Goal: Task Accomplishment & Management: Use online tool/utility

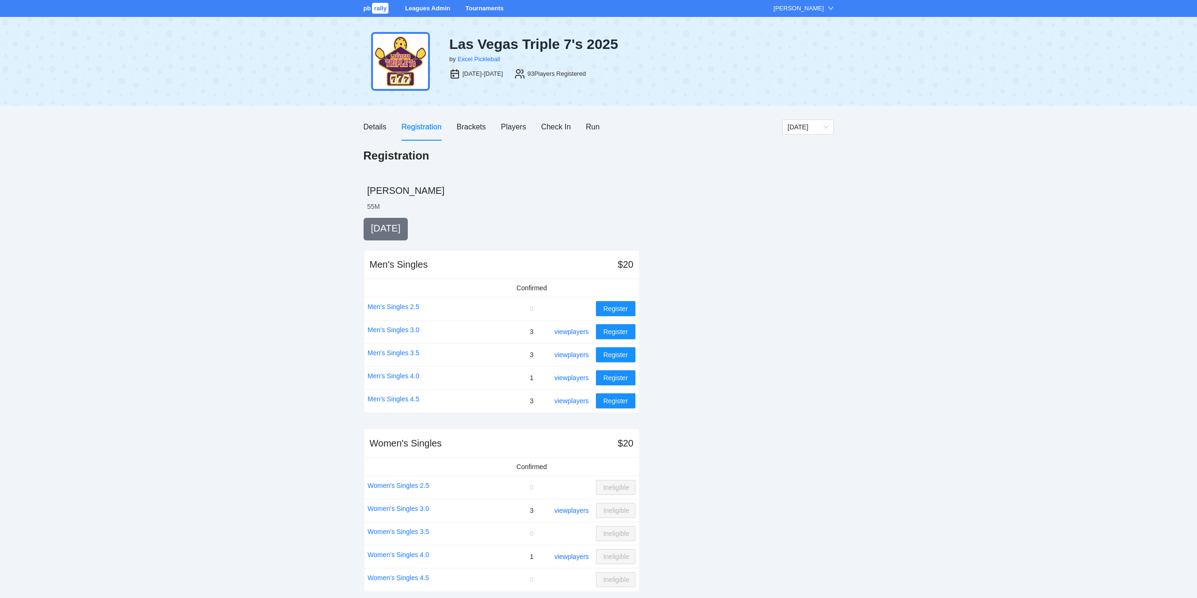
scroll to position [94, 0]
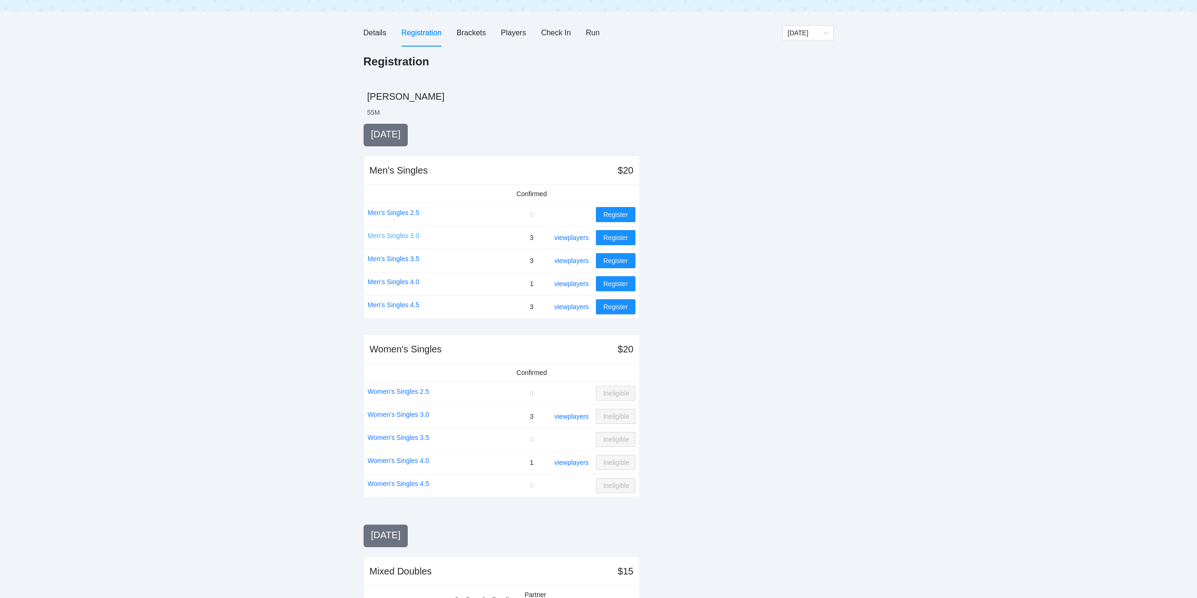
click at [400, 236] on link "Men's Singles 3.0" at bounding box center [394, 235] width 52 height 10
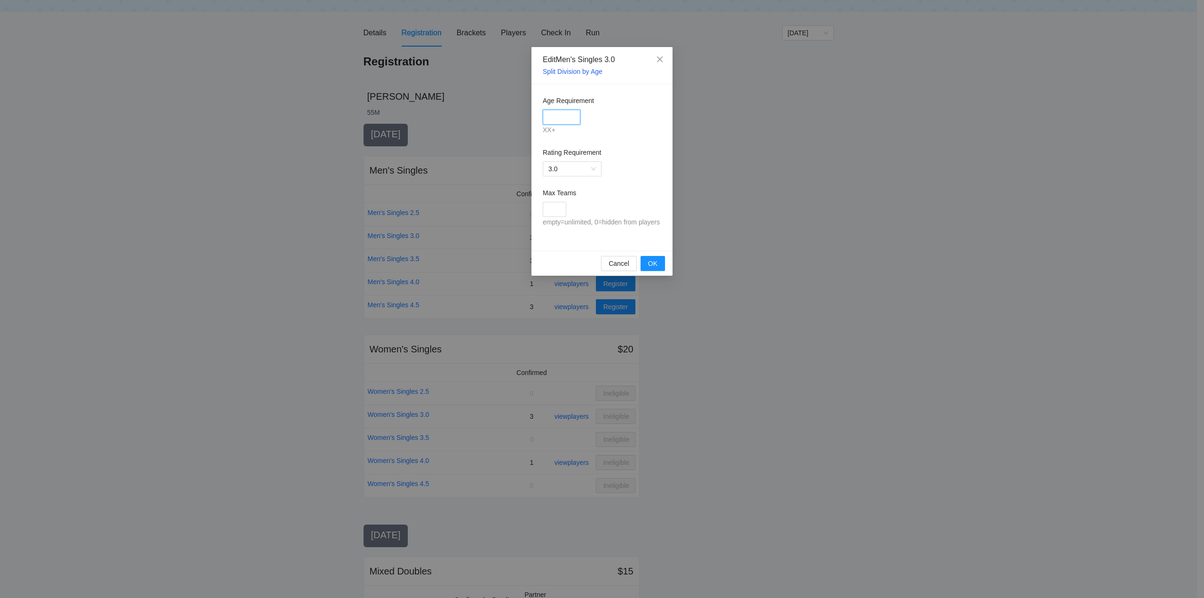
click at [555, 122] on input "Age Requirement" at bounding box center [562, 117] width 38 height 15
click at [661, 56] on icon "close" at bounding box center [660, 59] width 8 height 8
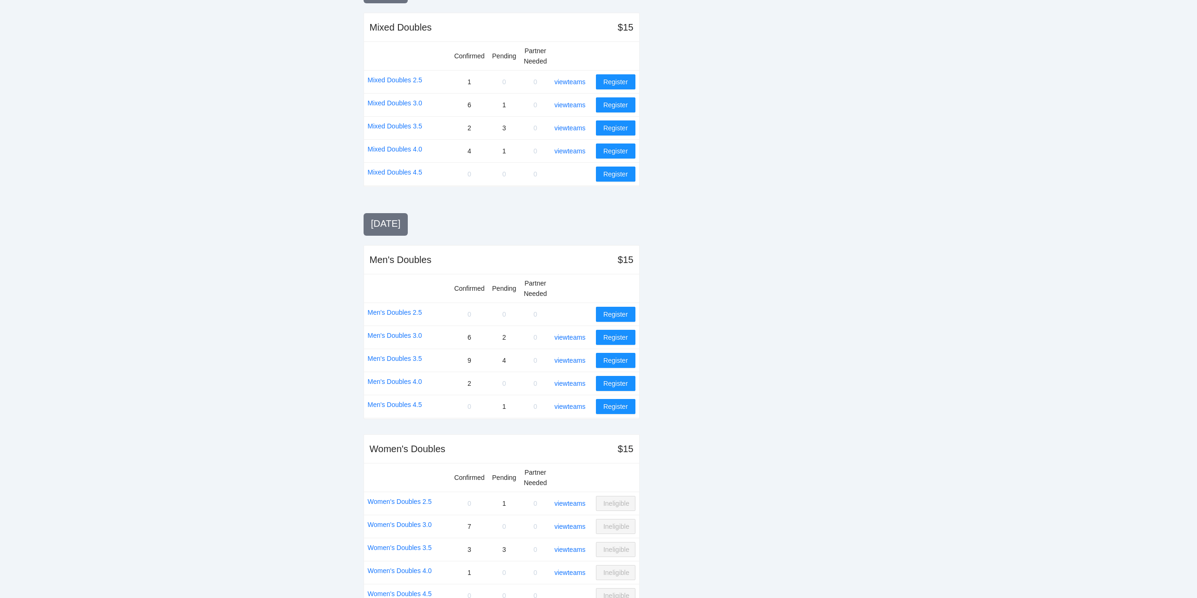
scroll to position [663, 0]
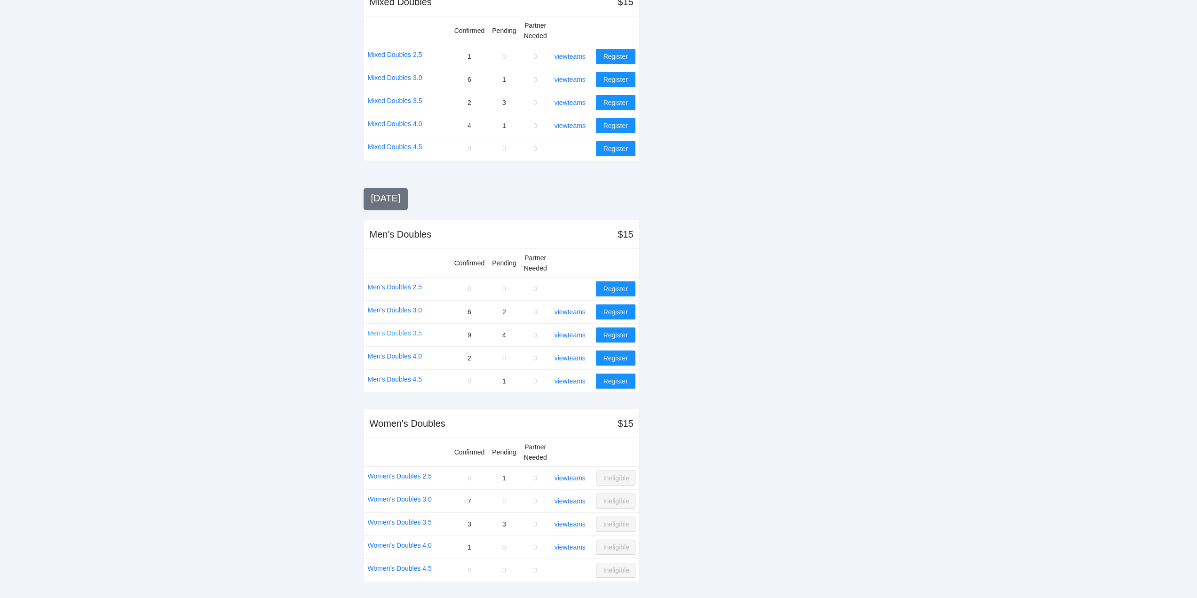
click at [397, 331] on link "Men's Doubles 3.5" at bounding box center [395, 333] width 55 height 10
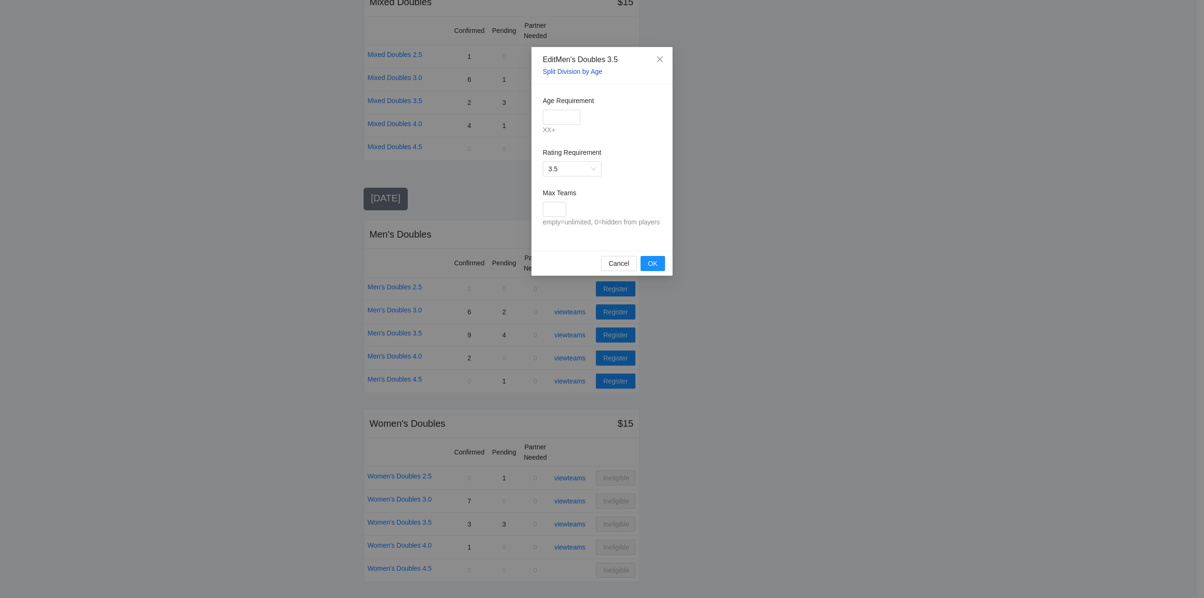
click at [572, 68] on link "Split Division by Age" at bounding box center [573, 72] width 60 height 8
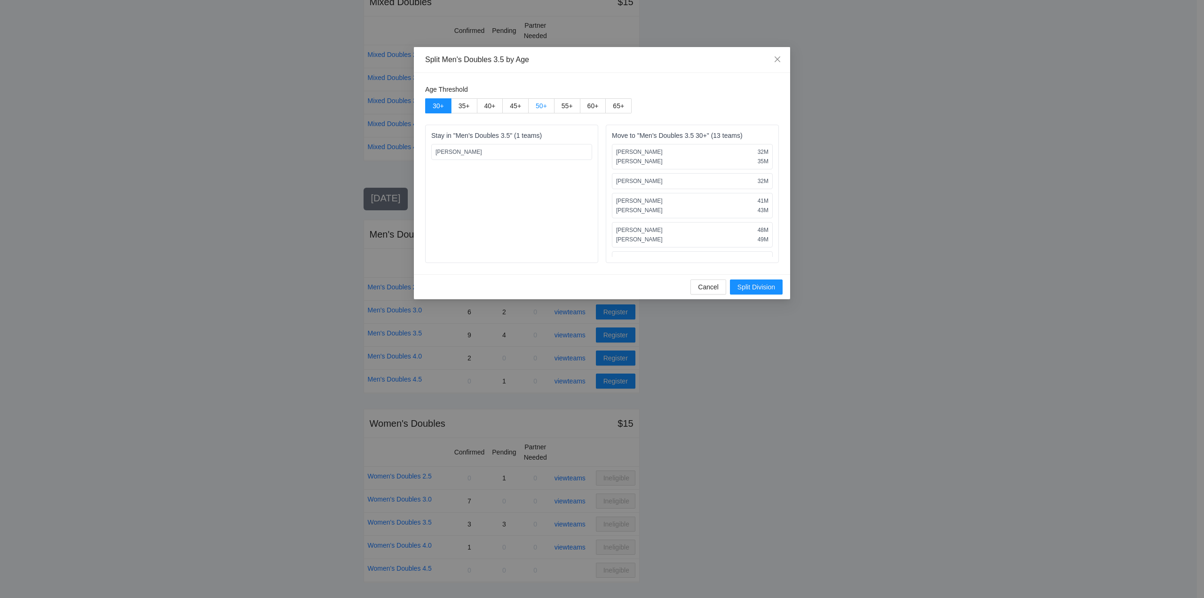
click at [539, 104] on span "50 +" at bounding box center [541, 106] width 11 height 8
click at [750, 287] on span "Split Division" at bounding box center [756, 287] width 38 height 10
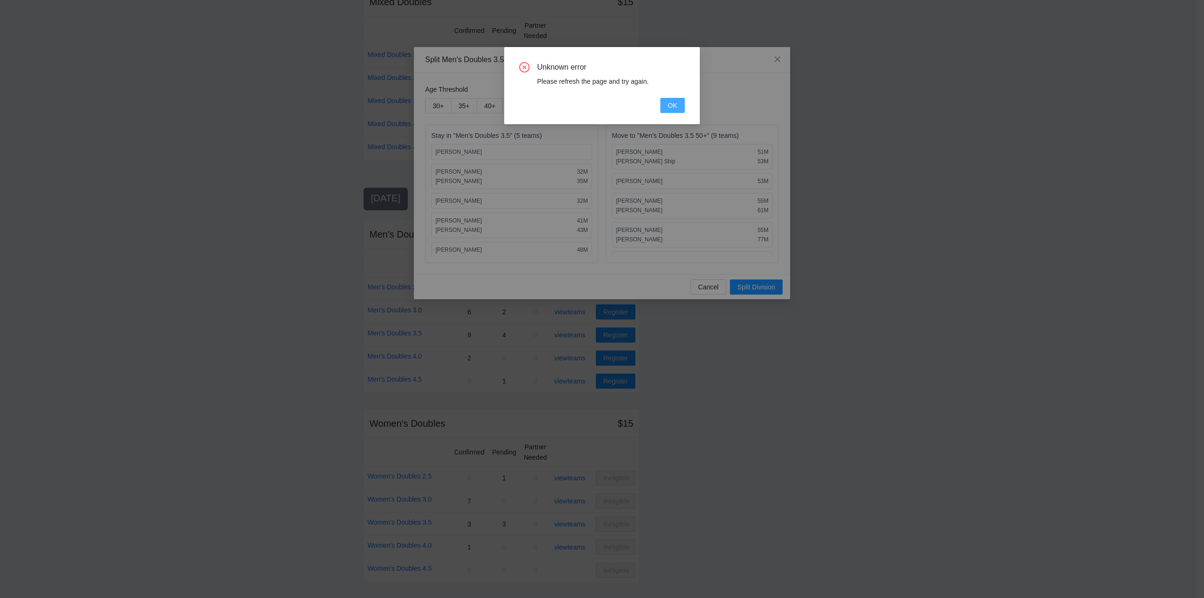
click at [669, 104] on span "OK" at bounding box center [672, 105] width 9 height 10
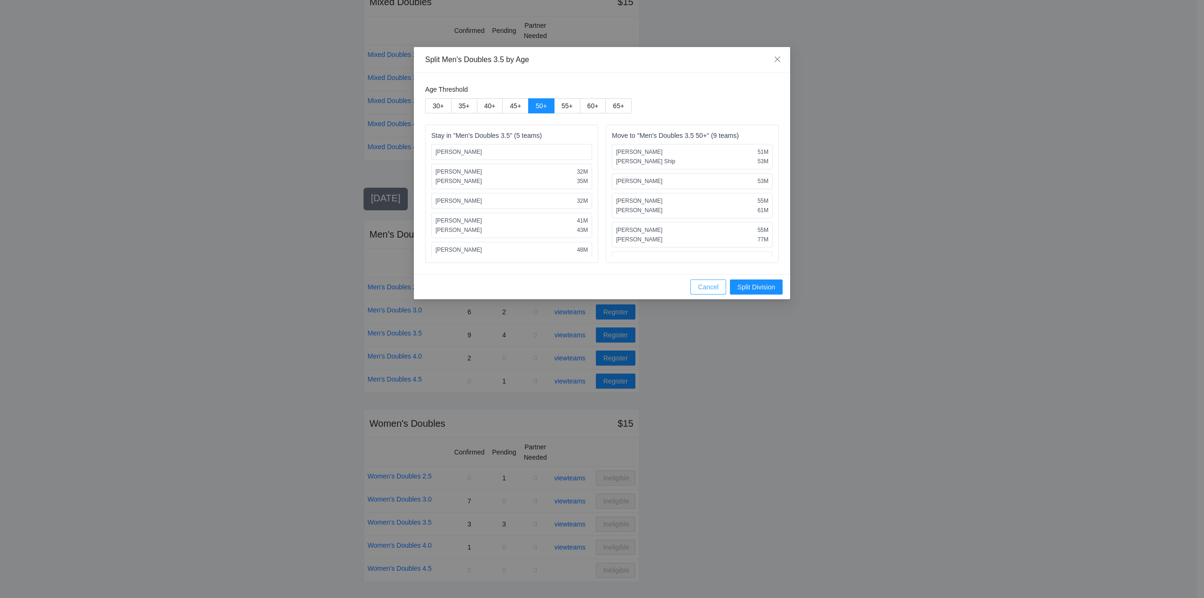
click at [711, 285] on span "Cancel" at bounding box center [708, 287] width 21 height 10
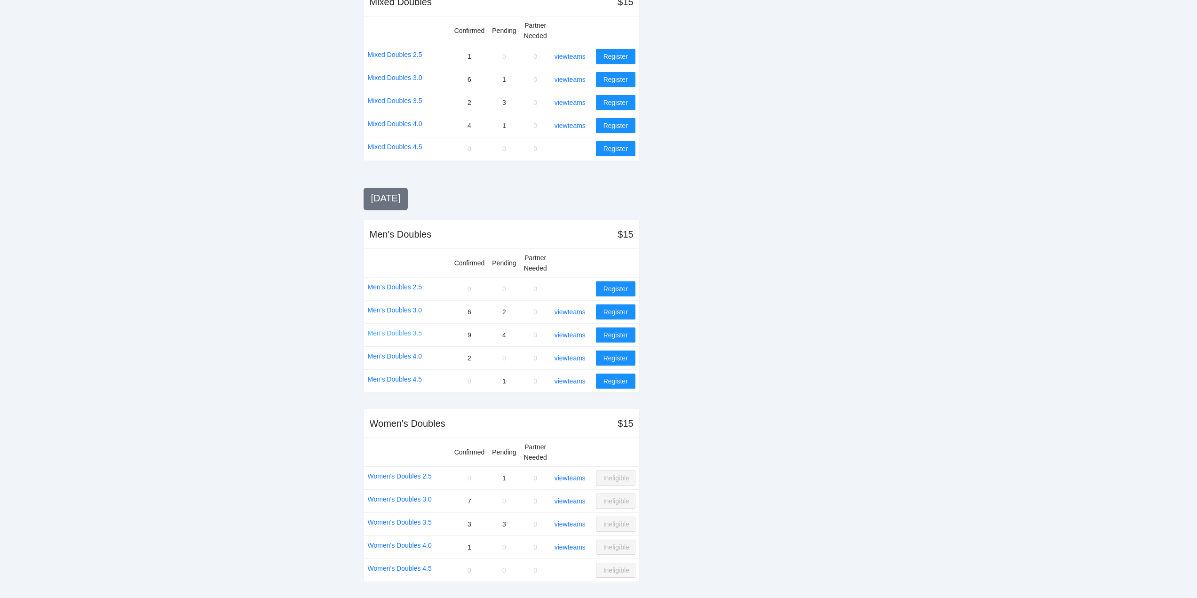
click at [396, 333] on link "Men's Doubles 3.5" at bounding box center [395, 333] width 55 height 10
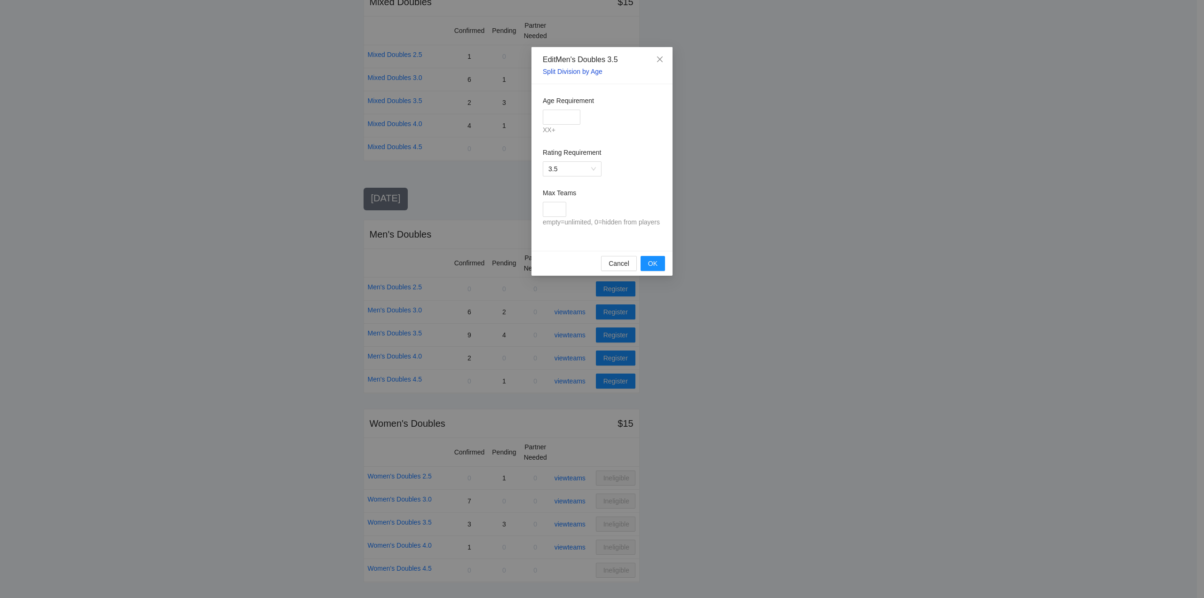
click at [568, 69] on link "Split Division by Age" at bounding box center [573, 72] width 60 height 8
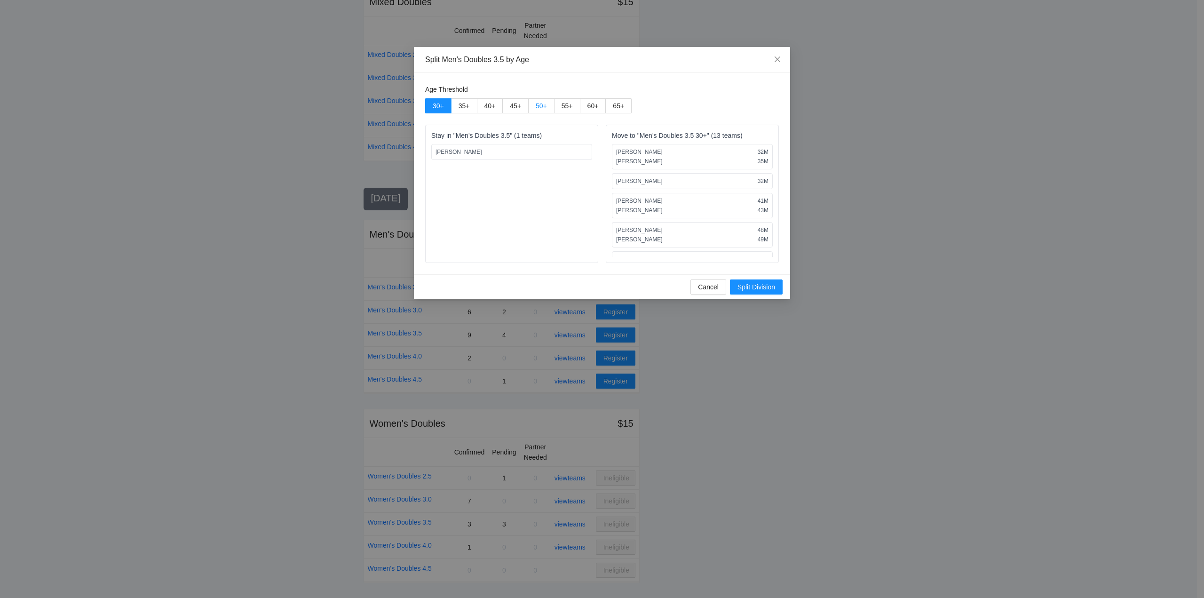
click at [539, 104] on span "50 +" at bounding box center [541, 106] width 11 height 8
click at [749, 288] on span "Split Division" at bounding box center [756, 287] width 38 height 10
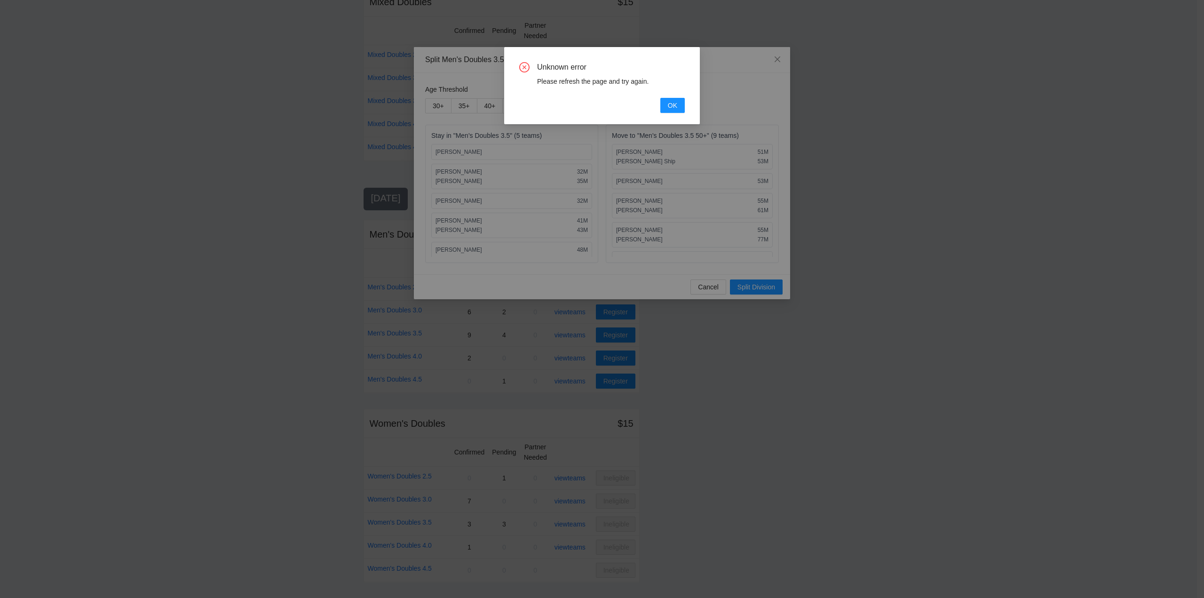
drag, startPoint x: 355, startPoint y: 20, endPoint x: 449, endPoint y: 39, distance: 96.1
click at [449, 39] on div "Unknown error Please refresh the page and try again. OK" at bounding box center [602, 299] width 1204 height 598
click at [672, 104] on span "OK" at bounding box center [672, 105] width 9 height 10
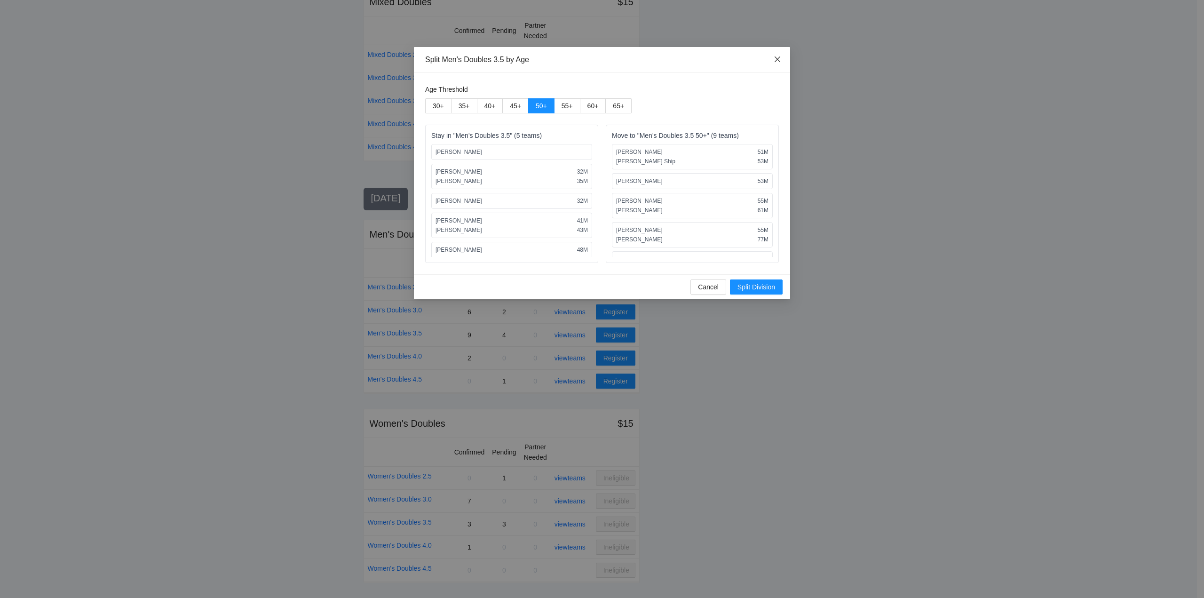
click at [776, 59] on icon "close" at bounding box center [777, 59] width 8 height 8
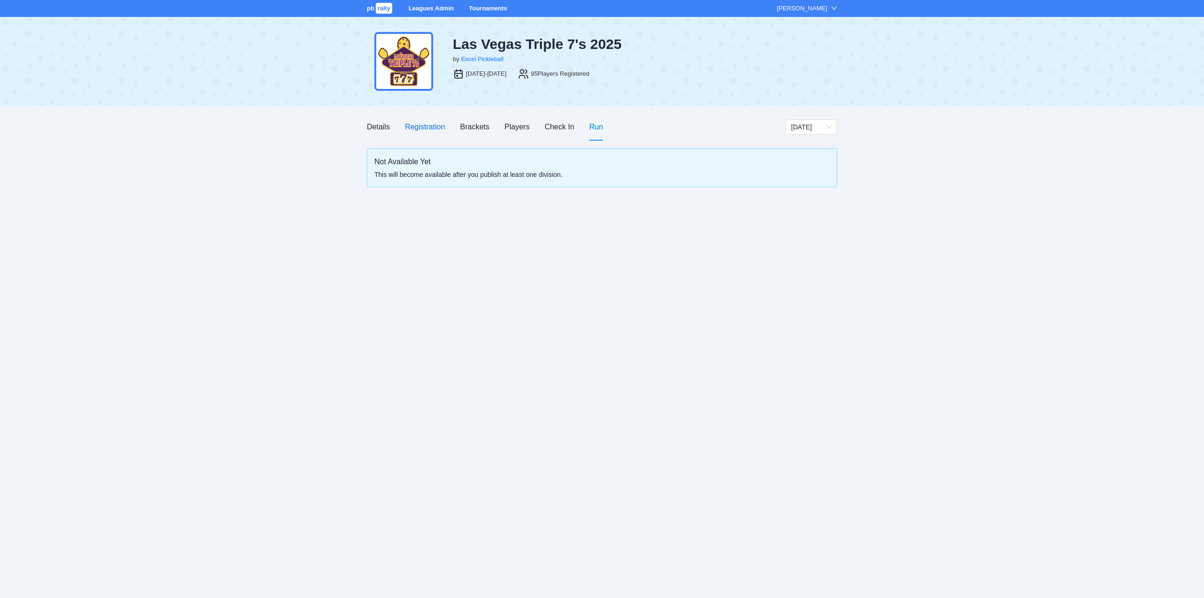
drag, startPoint x: 423, startPoint y: 125, endPoint x: 426, endPoint y: 130, distance: 6.4
click at [423, 125] on div "Registration" at bounding box center [425, 127] width 40 height 12
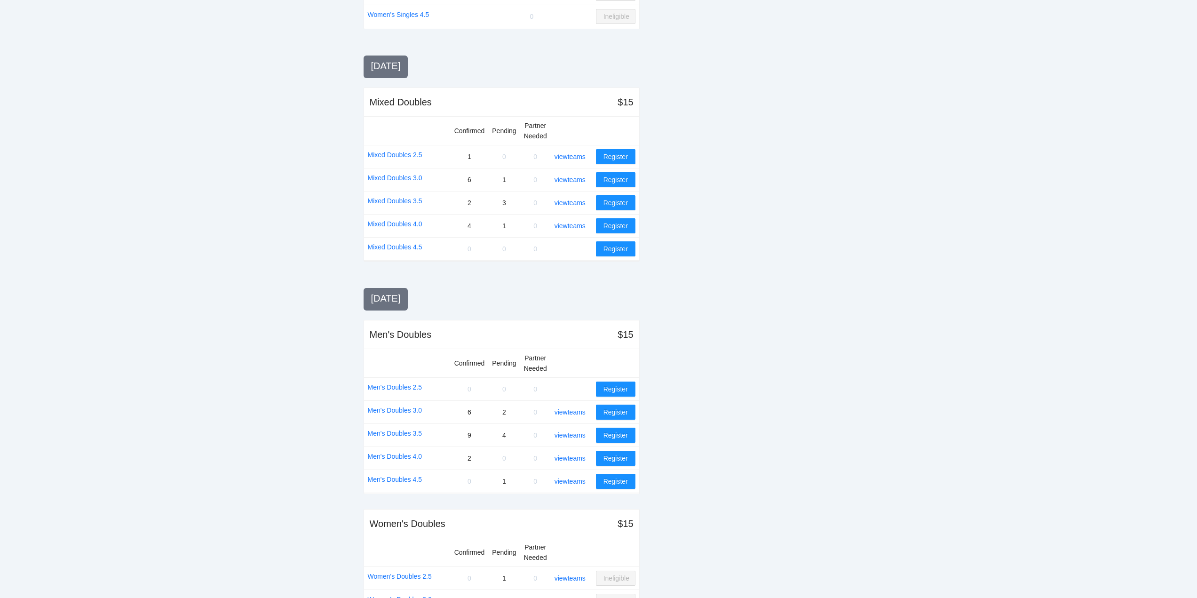
scroll to position [663, 0]
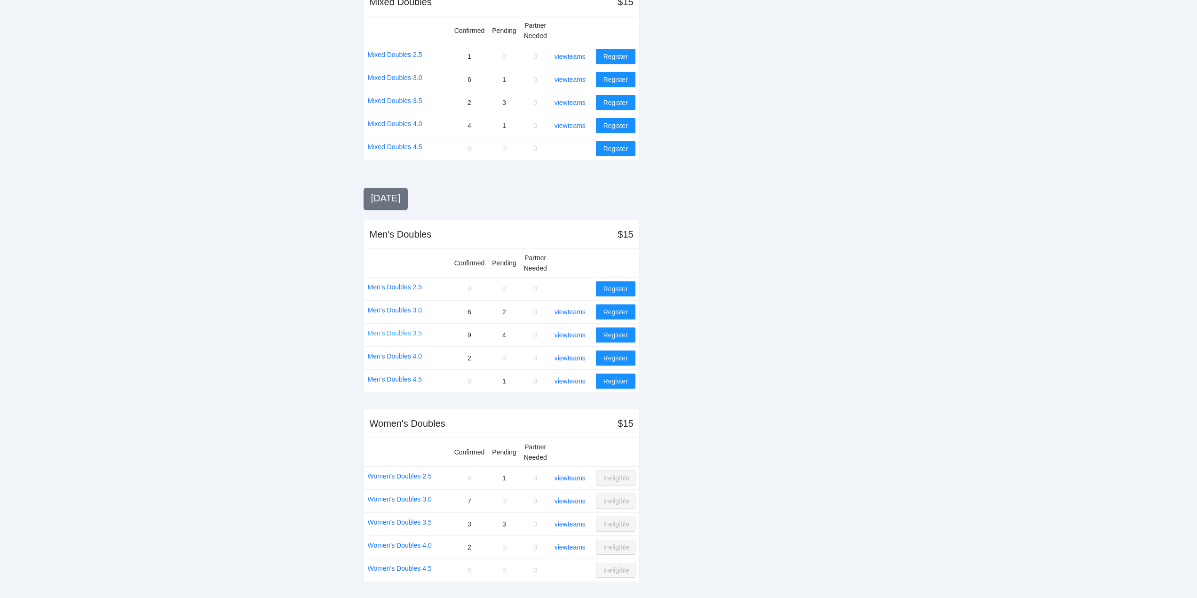
click at [391, 329] on link "Men's Doubles 3.5" at bounding box center [395, 333] width 55 height 10
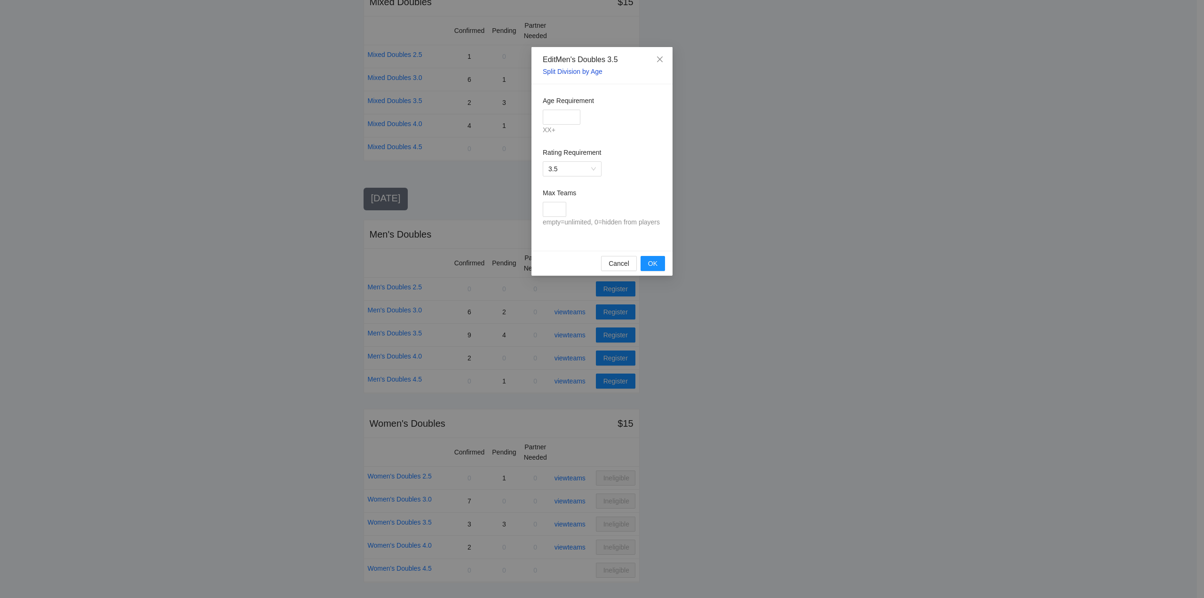
click at [568, 71] on link "Split Division by Age" at bounding box center [573, 72] width 60 height 8
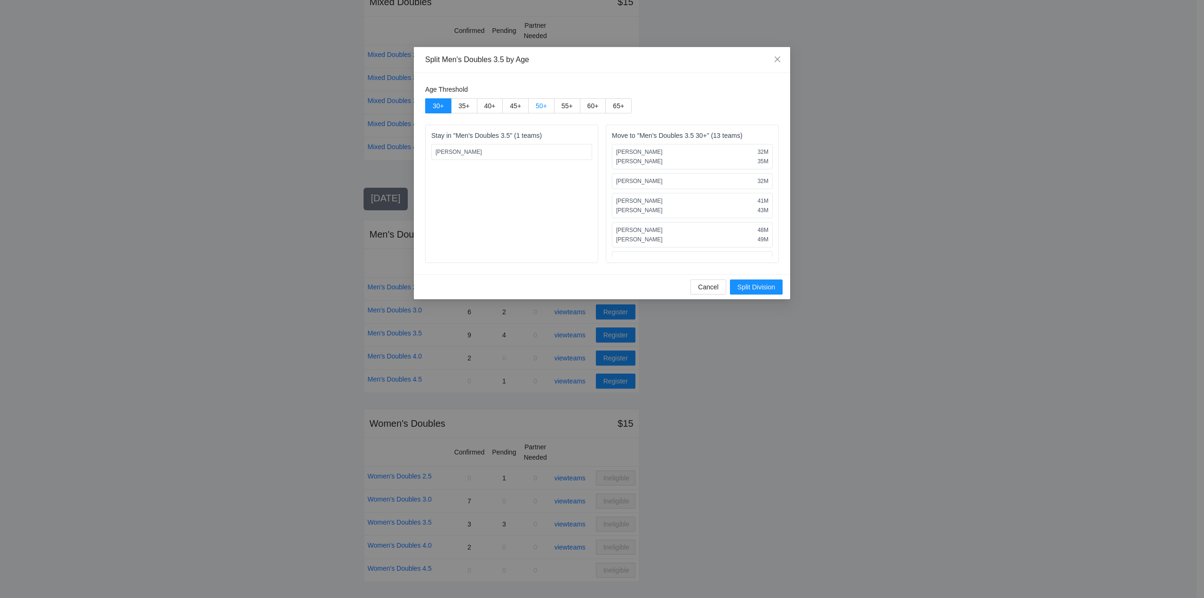
click at [540, 103] on span "50 +" at bounding box center [541, 106] width 11 height 8
click at [565, 105] on span "55 +" at bounding box center [566, 106] width 11 height 8
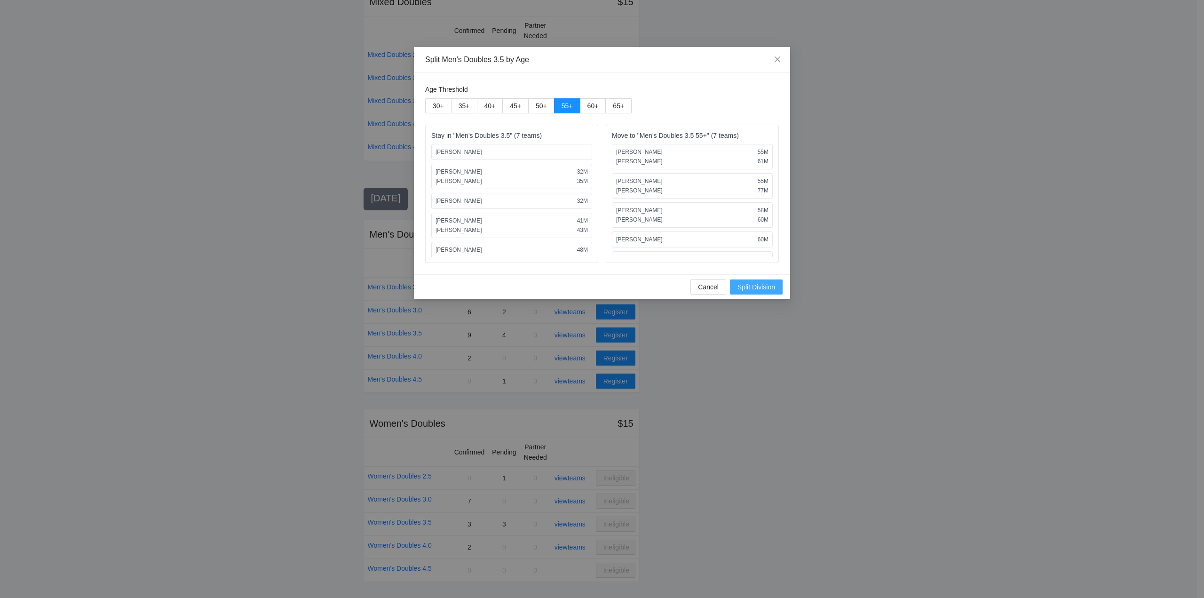
click at [760, 285] on span "Split Division" at bounding box center [756, 287] width 38 height 10
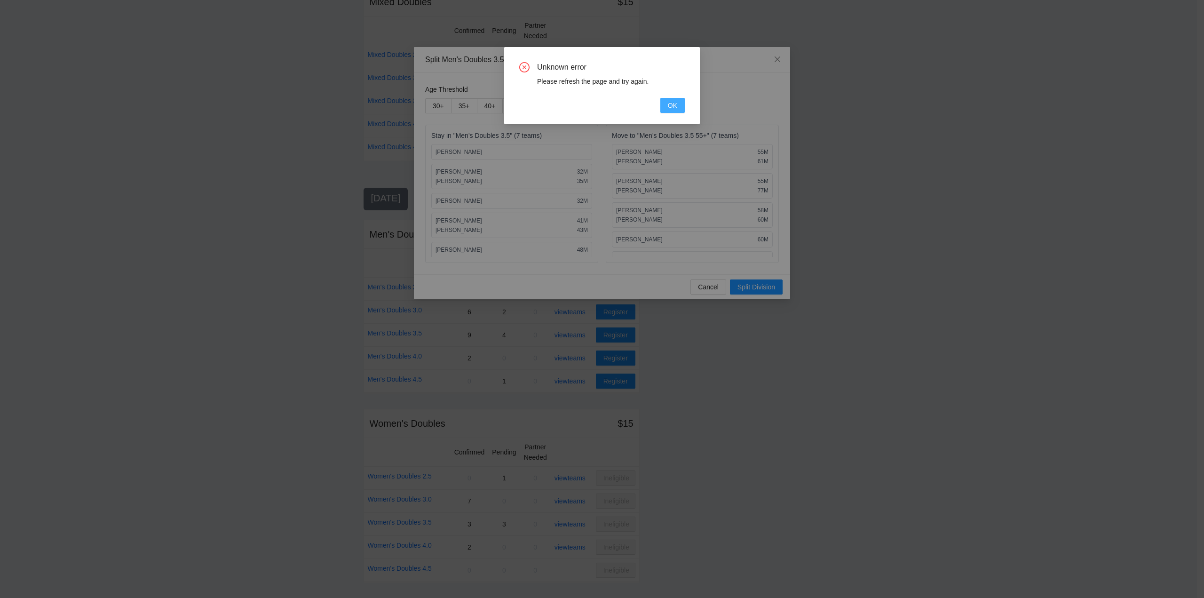
click at [672, 104] on span "OK" at bounding box center [672, 105] width 9 height 10
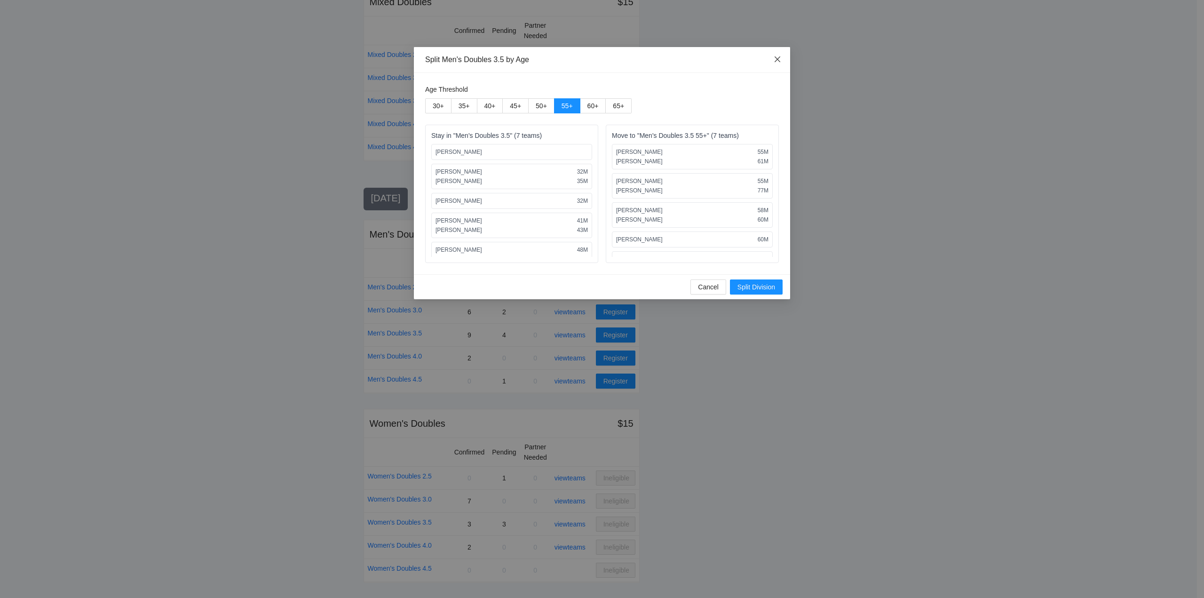
click at [775, 59] on icon "close" at bounding box center [777, 59] width 8 height 8
